Goal: Navigation & Orientation: Go to known website

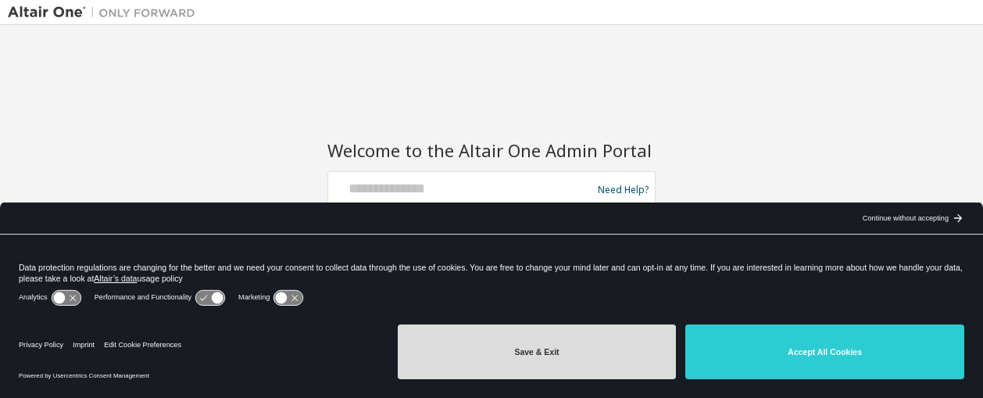
click at [537, 341] on button "Save & Exit" at bounding box center [537, 351] width 279 height 55
